Goal: Contribute content: Add original content to the website for others to see

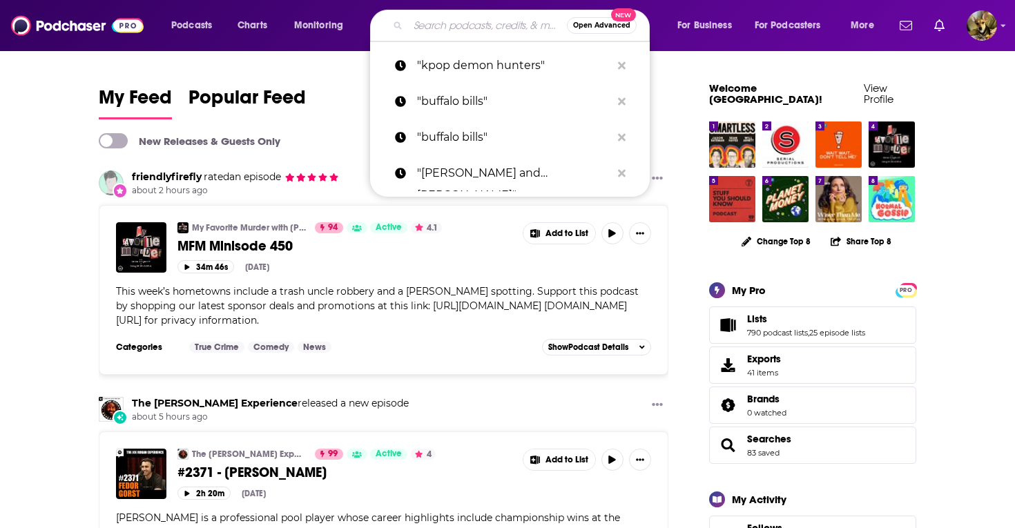
click at [508, 26] on input "Search podcasts, credits, & more..." at bounding box center [487, 26] width 159 height 22
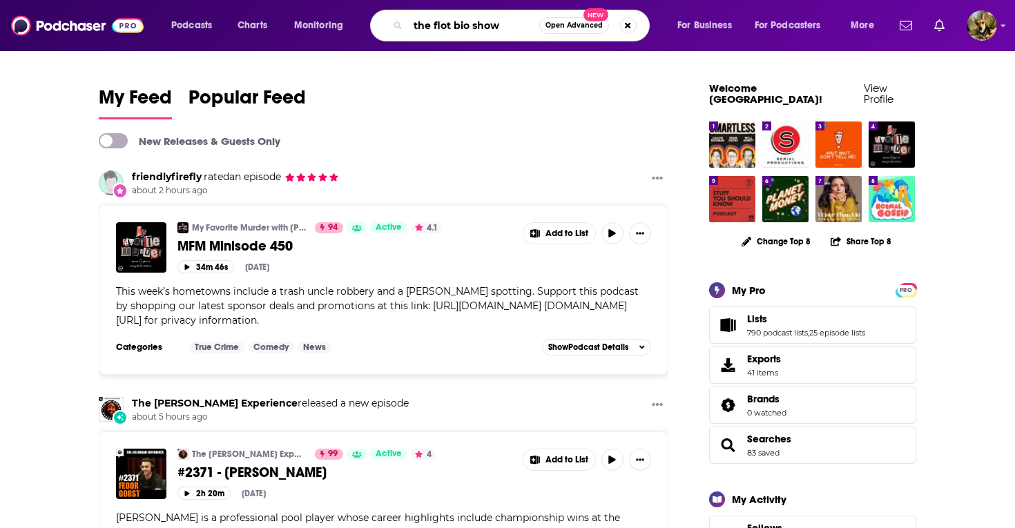
type input "the flot bio show"
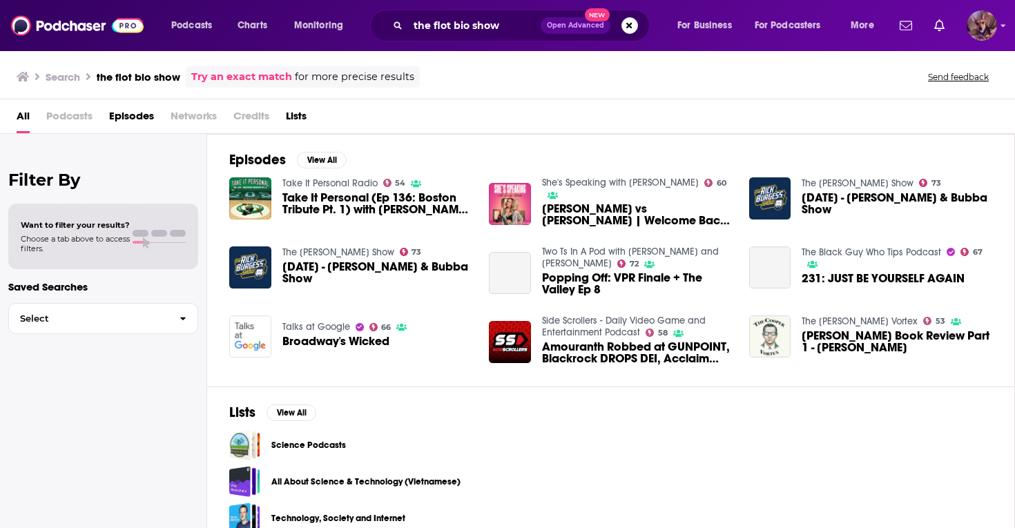
click at [983, 23] on img "Logged in as SydneyDemo" at bounding box center [982, 25] width 30 height 30
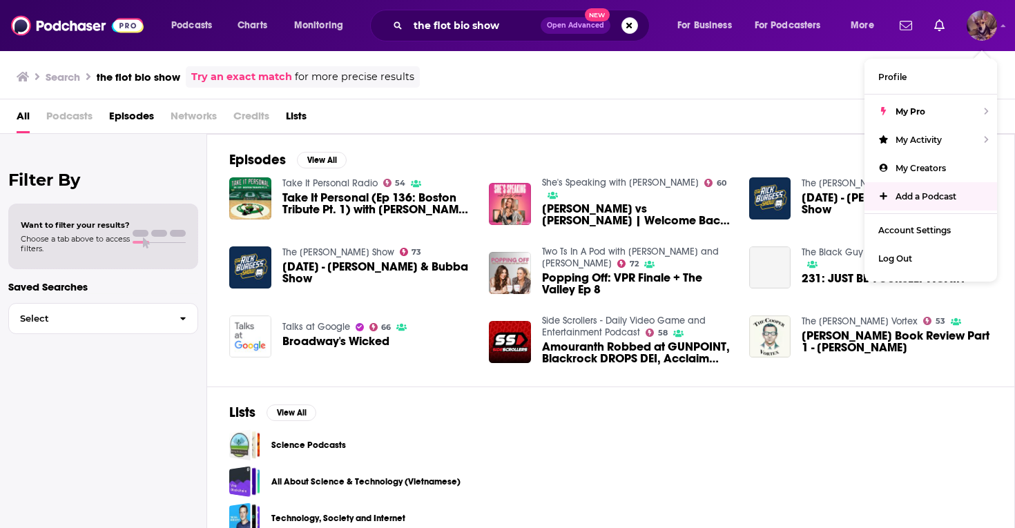
click at [932, 198] on span "Add a Podcast" at bounding box center [926, 196] width 61 height 10
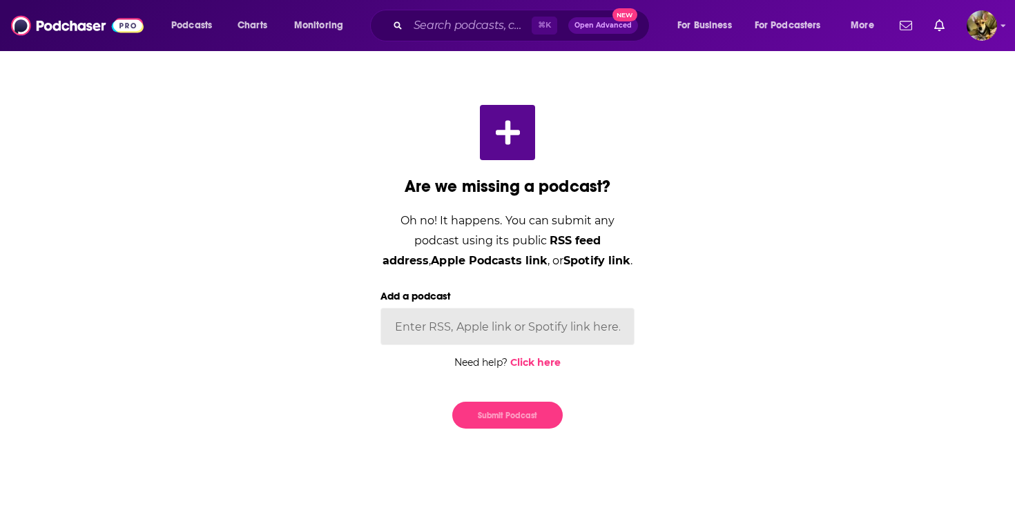
click at [452, 327] on input "Add a podcast" at bounding box center [508, 326] width 254 height 37
paste input "[URL][DOMAIN_NAME]"
type input "[URL][DOMAIN_NAME]"
click at [513, 414] on button "Submit Podcast" at bounding box center [507, 415] width 111 height 27
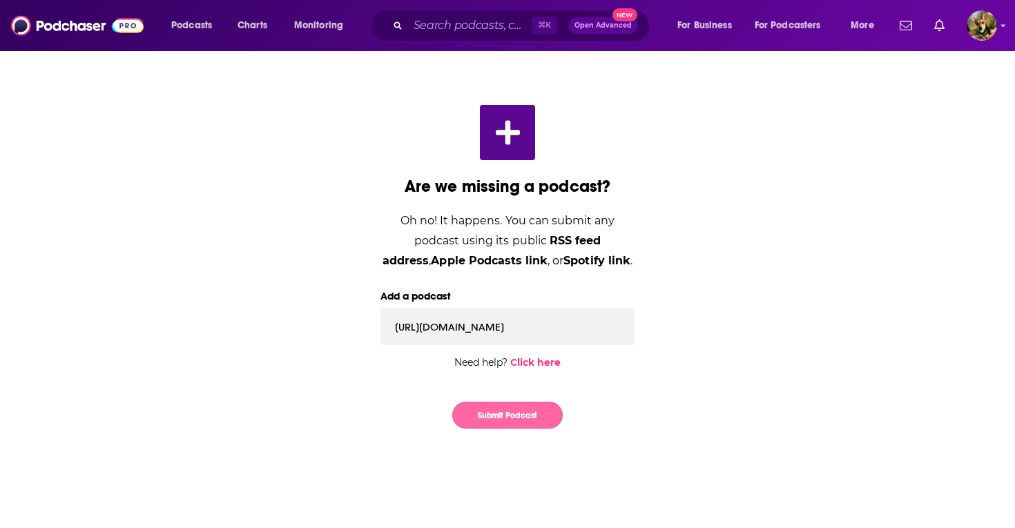
scroll to position [0, 0]
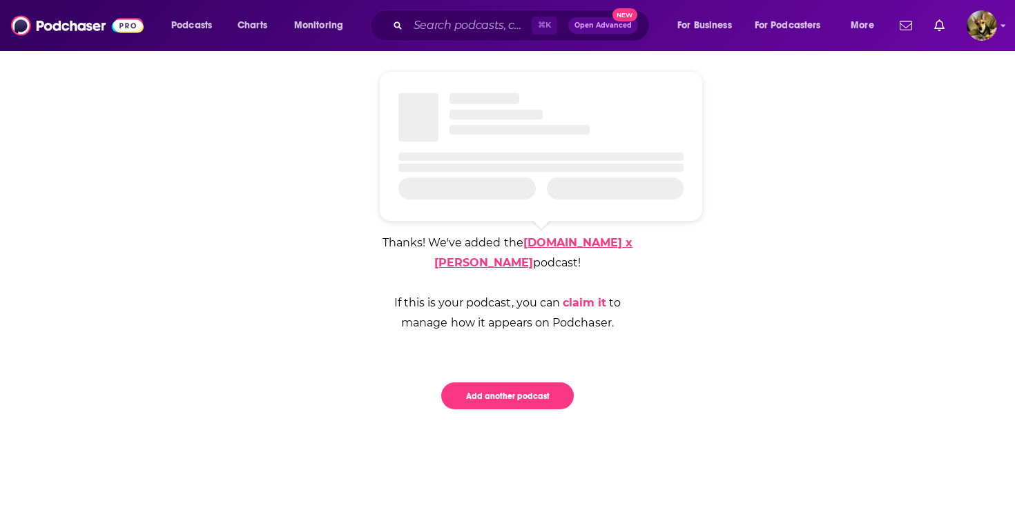
click at [571, 241] on link "[DOMAIN_NAME] x [PERSON_NAME]" at bounding box center [533, 252] width 199 height 33
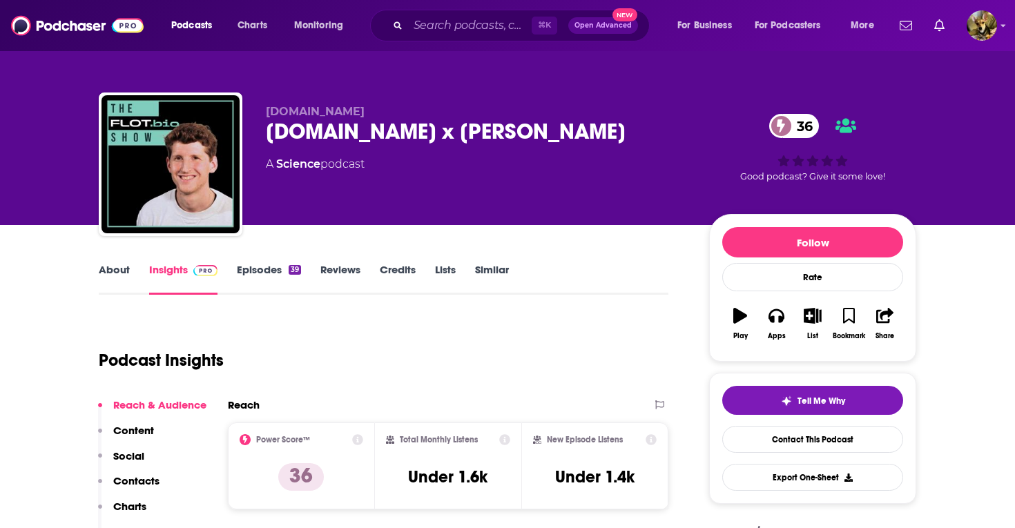
click at [116, 275] on link "About" at bounding box center [114, 279] width 31 height 32
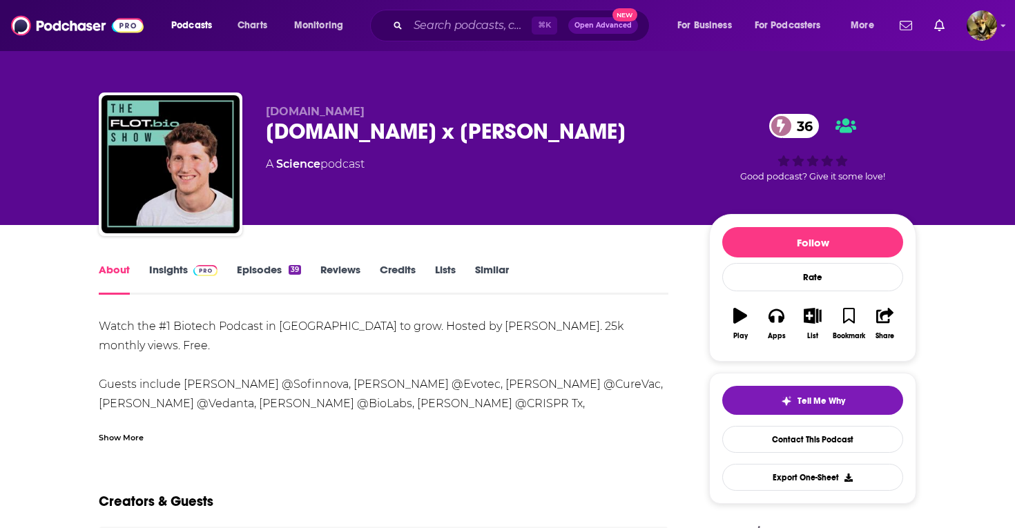
click at [171, 278] on link "Insights" at bounding box center [183, 279] width 68 height 32
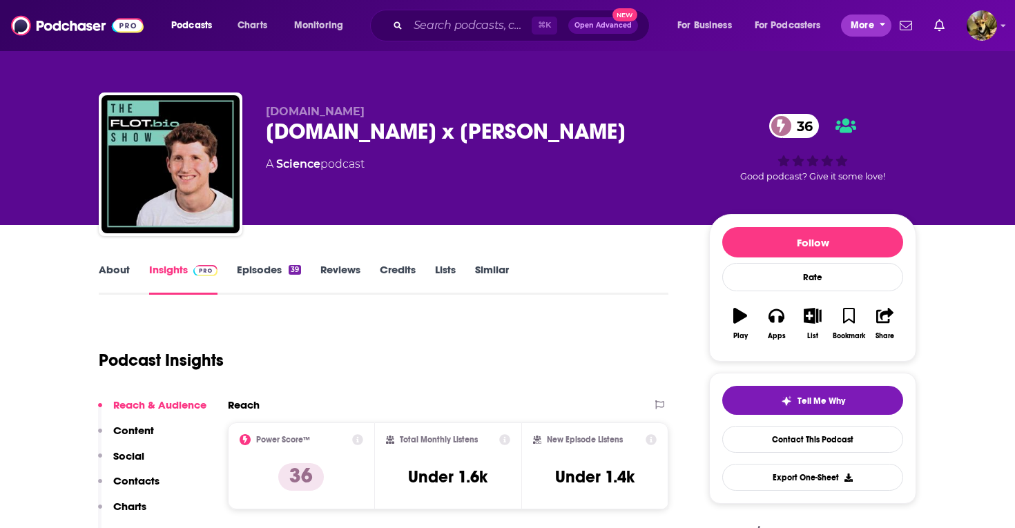
click at [874, 32] on button "More" at bounding box center [866, 26] width 50 height 22
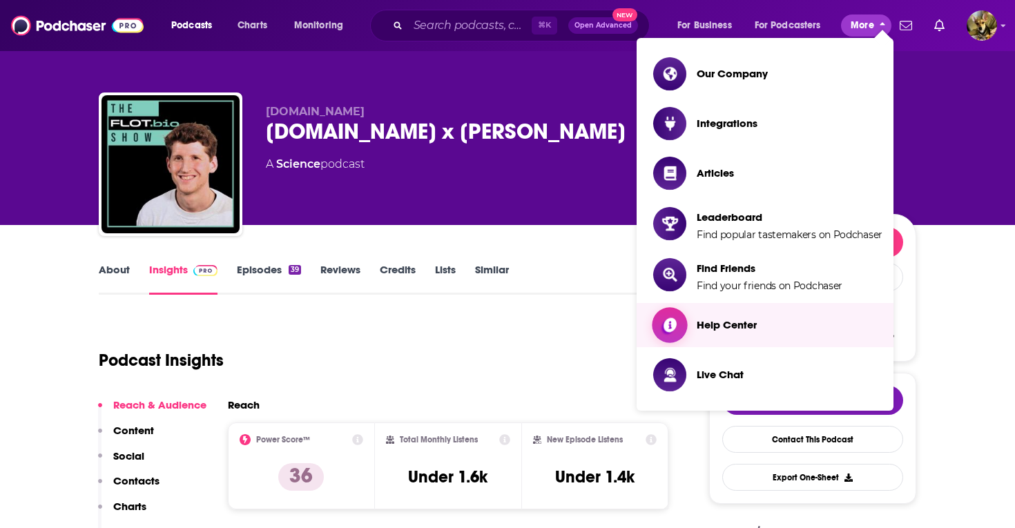
click at [720, 332] on span "Help Center" at bounding box center [727, 325] width 60 height 22
